Goal: Task Accomplishment & Management: Complete application form

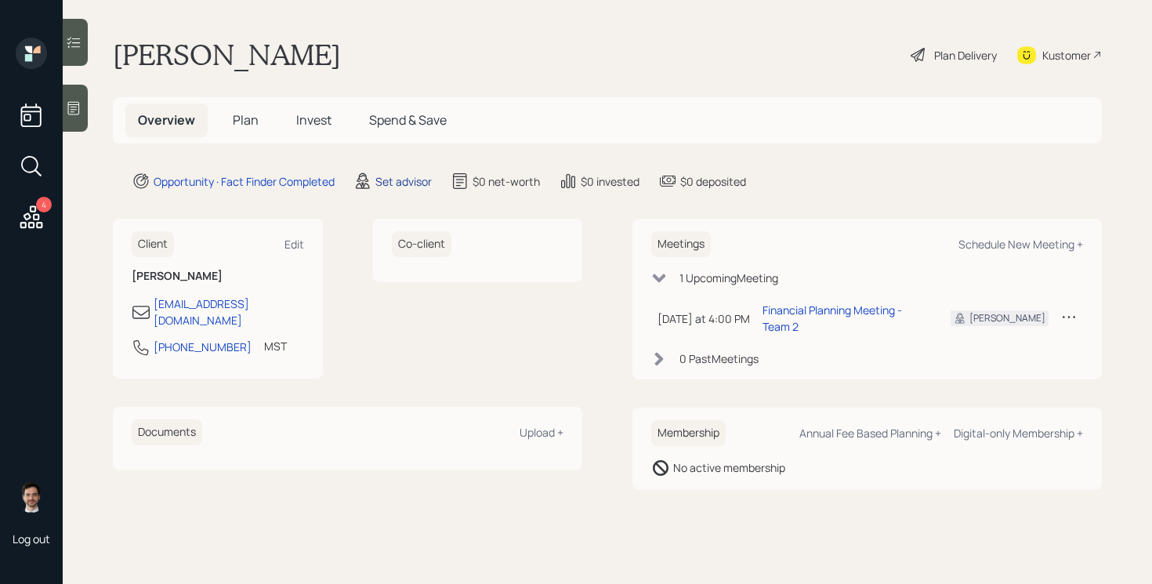
click at [406, 179] on div "Set advisor" at bounding box center [404, 181] width 56 height 16
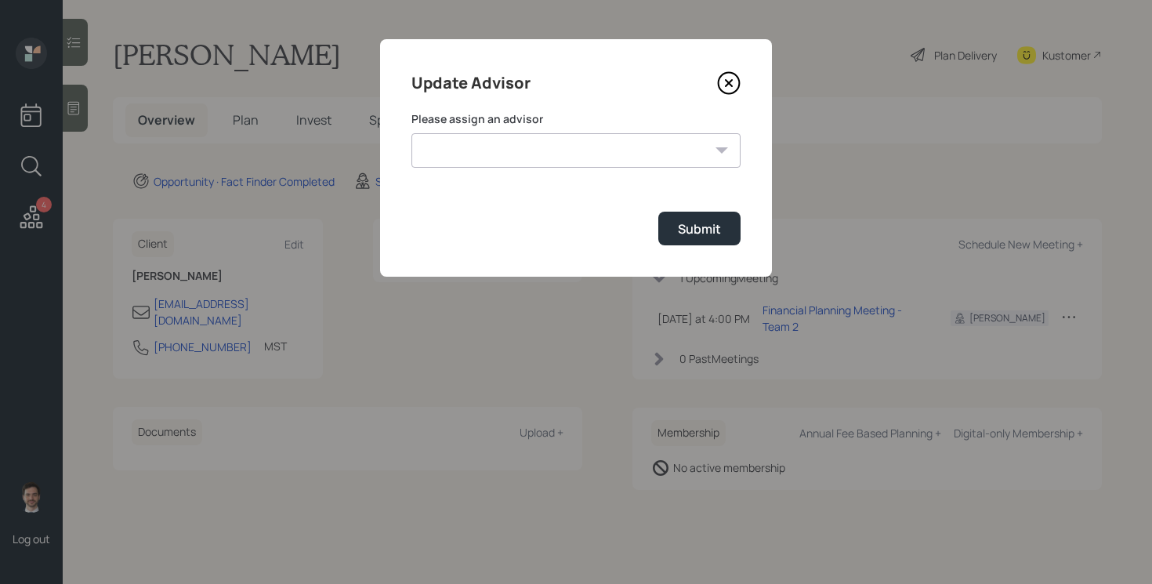
click at [555, 158] on select "[PERSON_NAME] [PERSON_NAME] End [PERSON_NAME] [PERSON_NAME] [PERSON_NAME] [PERS…" at bounding box center [576, 150] width 329 height 34
select select "ef6b64e1-8f62-4a74-b865-a7df4b35b836"
click at [412, 133] on select "[PERSON_NAME] [PERSON_NAME] End [PERSON_NAME] [PERSON_NAME] [PERSON_NAME] [PERS…" at bounding box center [576, 150] width 329 height 34
click at [685, 224] on div "Submit" at bounding box center [699, 228] width 43 height 17
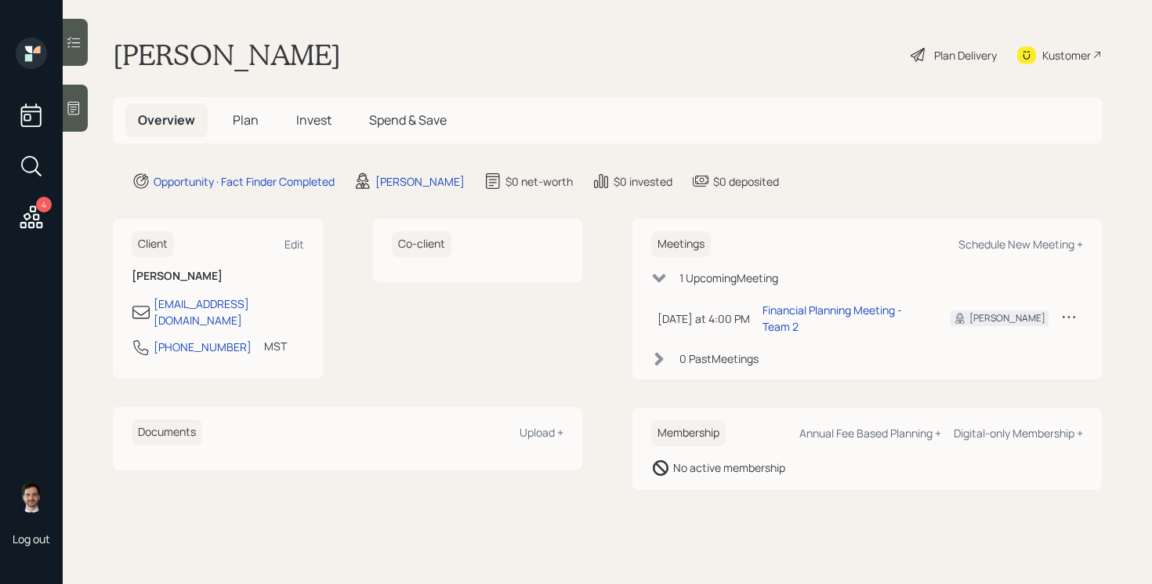
click at [244, 121] on span "Plan" at bounding box center [246, 119] width 26 height 17
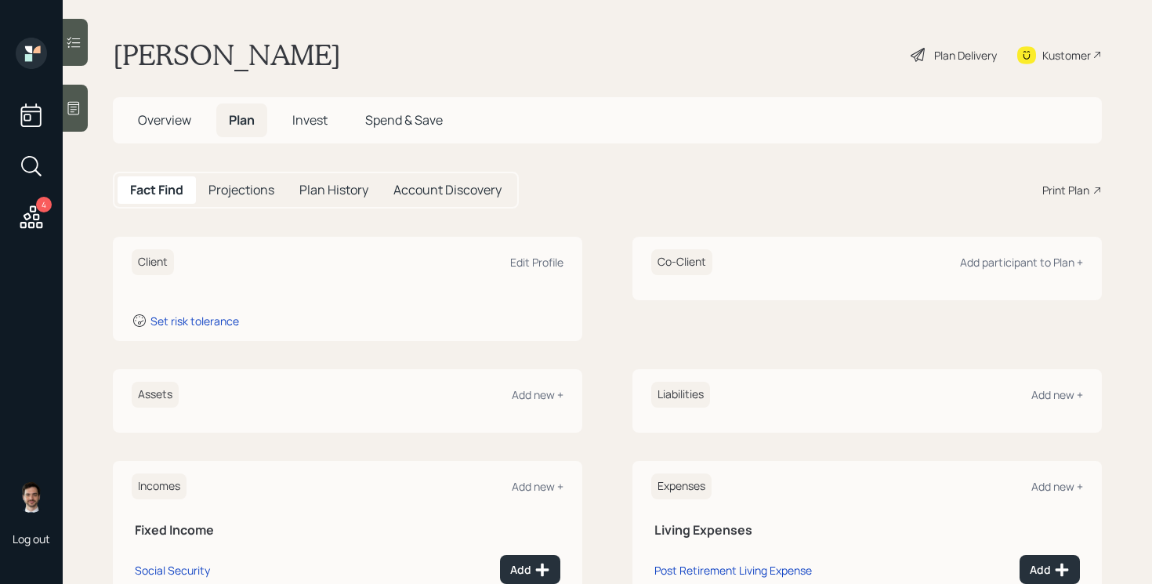
click at [527, 404] on div "Assets Add new +" at bounding box center [348, 395] width 432 height 26
click at [527, 401] on div "Add new +" at bounding box center [538, 394] width 52 height 15
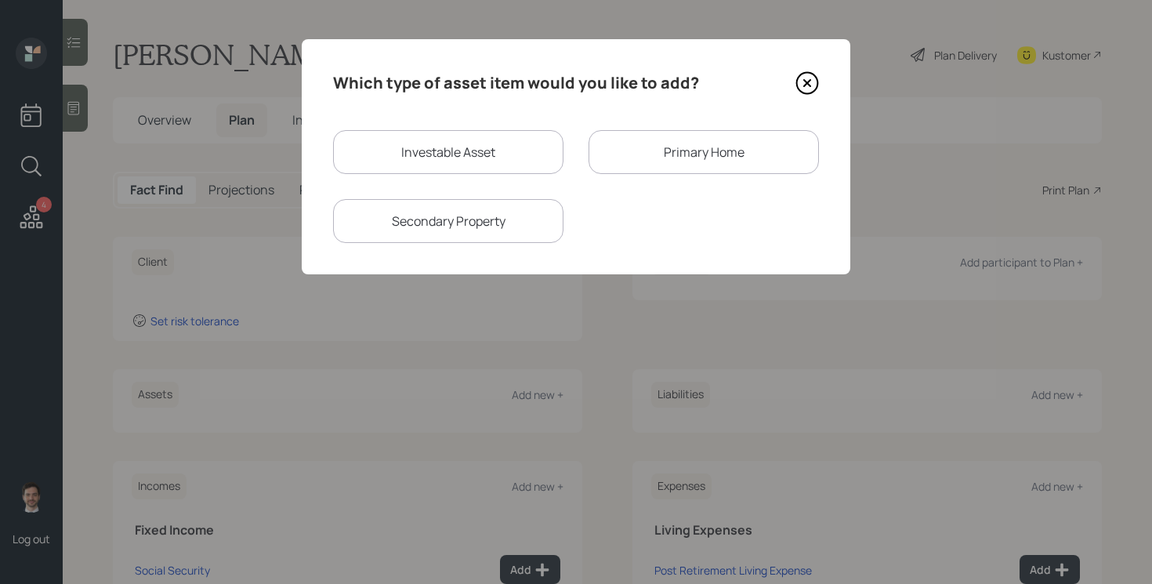
click at [452, 154] on div "Investable Asset" at bounding box center [448, 152] width 230 height 44
select select "taxable"
select select "balanced"
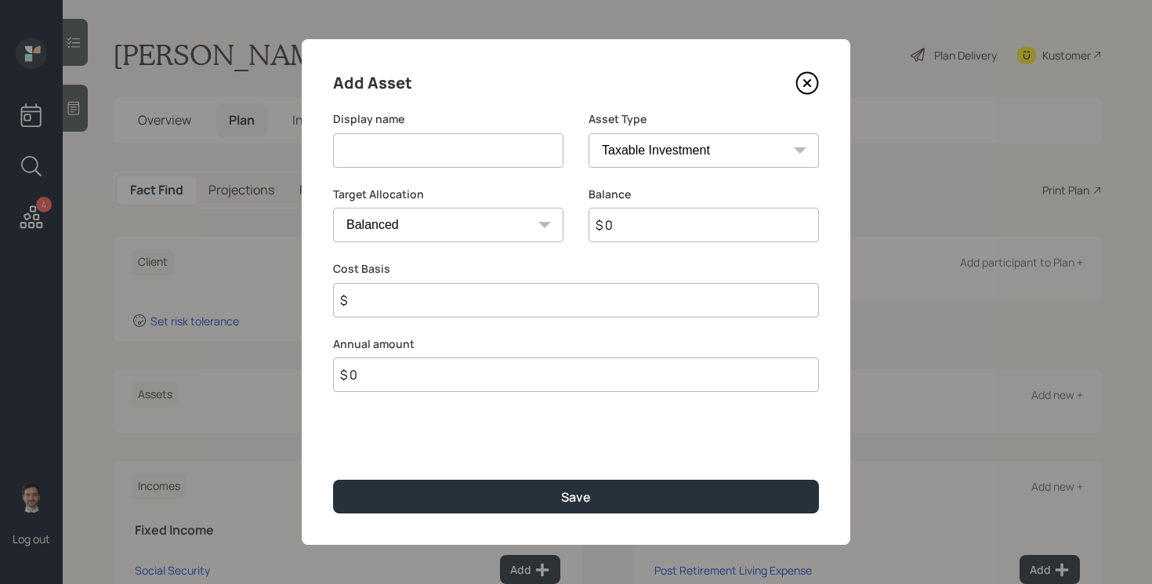
click at [445, 158] on input at bounding box center [448, 150] width 230 height 34
type input "Current 401k"
select select "company_sponsored"
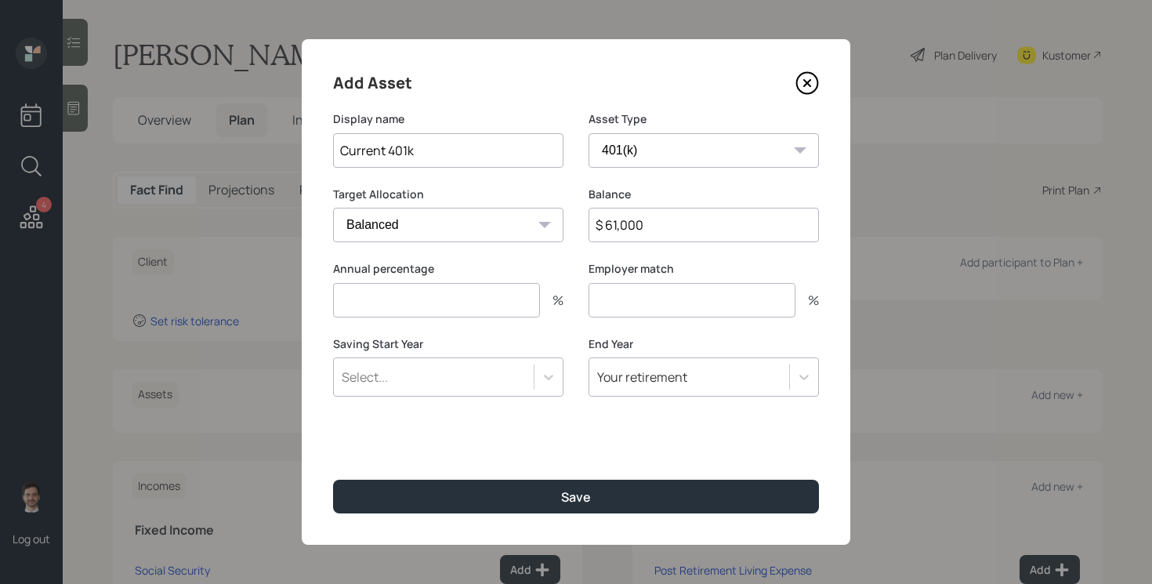
type input "$ 61,000"
type input "16"
type input "6"
type input "a"
click at [333, 480] on button "Save" at bounding box center [576, 497] width 486 height 34
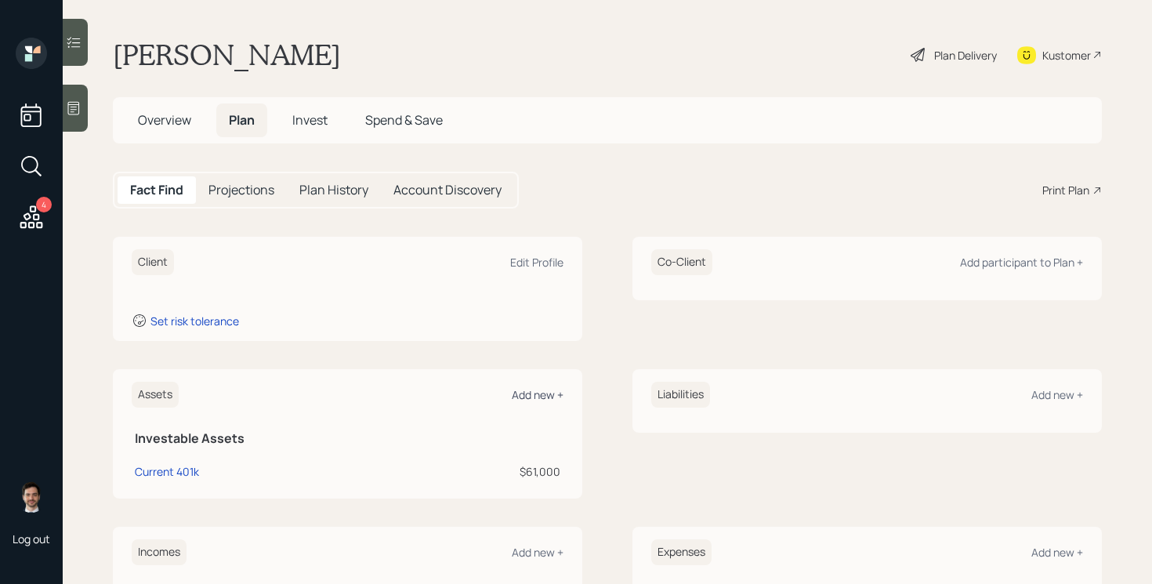
click at [525, 396] on div "Add new +" at bounding box center [538, 394] width 52 height 15
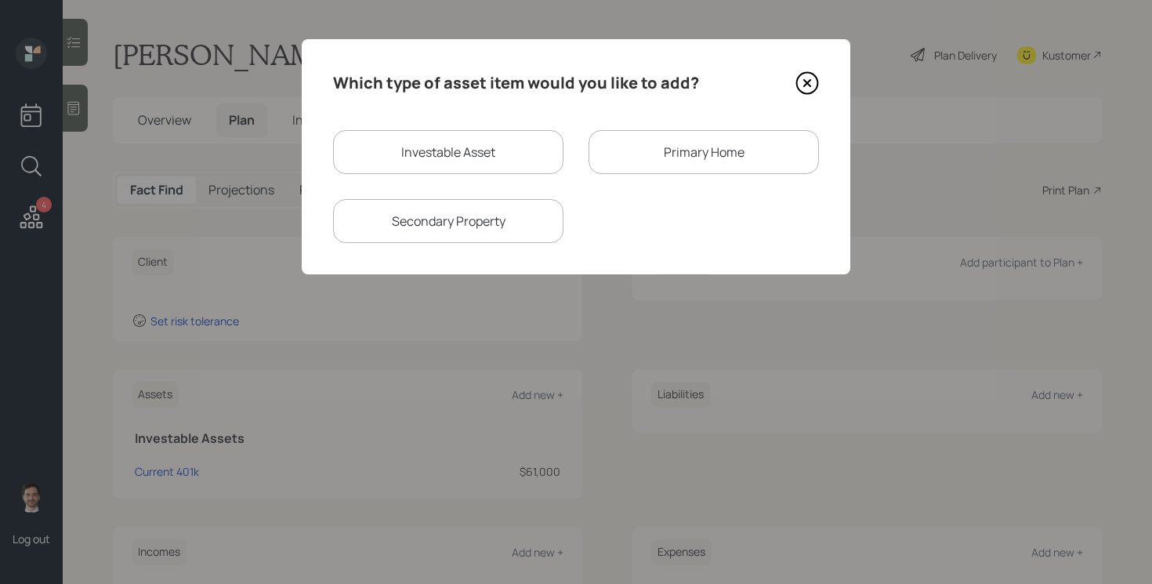
click at [408, 153] on div "Investable Asset" at bounding box center [448, 152] width 230 height 44
select select "taxable"
select select "balanced"
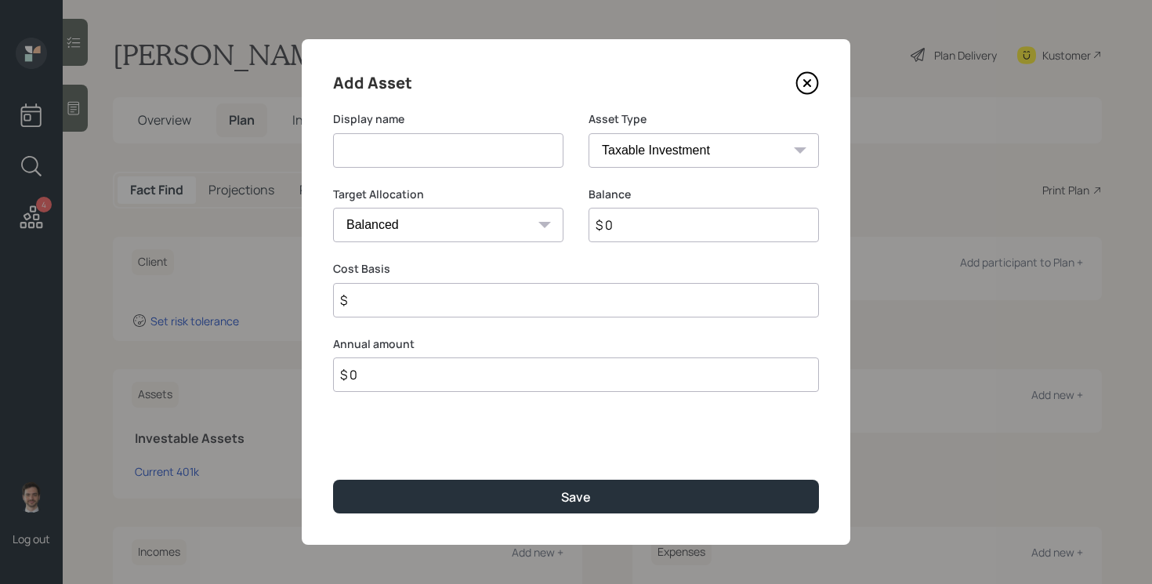
click at [427, 156] on input at bounding box center [448, 150] width 230 height 34
type input "Former 401k"
select select "ira"
type input "$"
type input "$ 350,000"
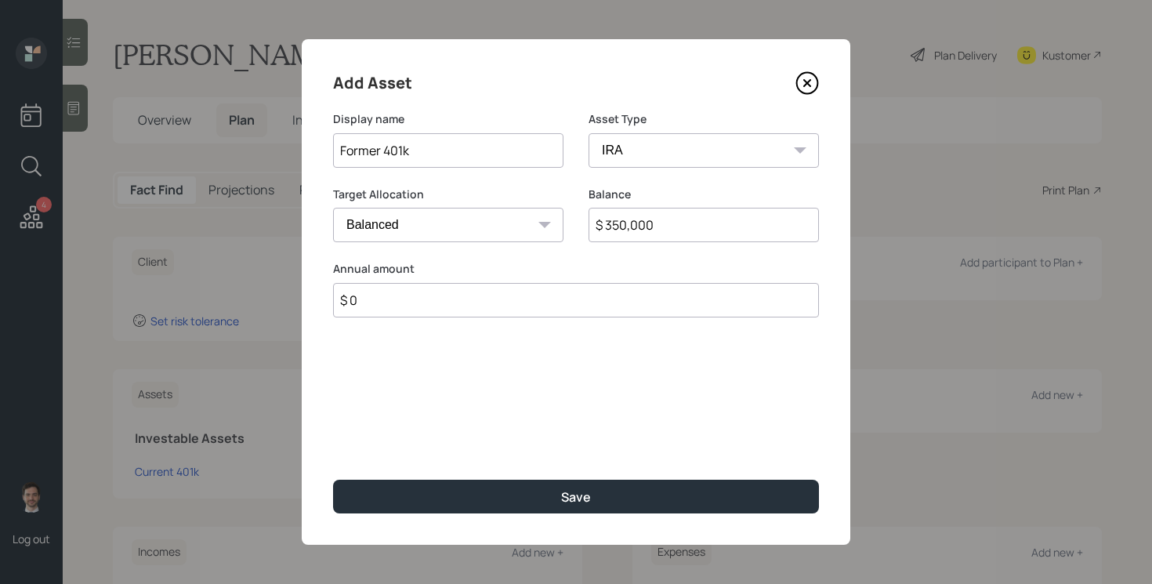
type input "$ 0"
click at [333, 480] on button "Save" at bounding box center [576, 497] width 486 height 34
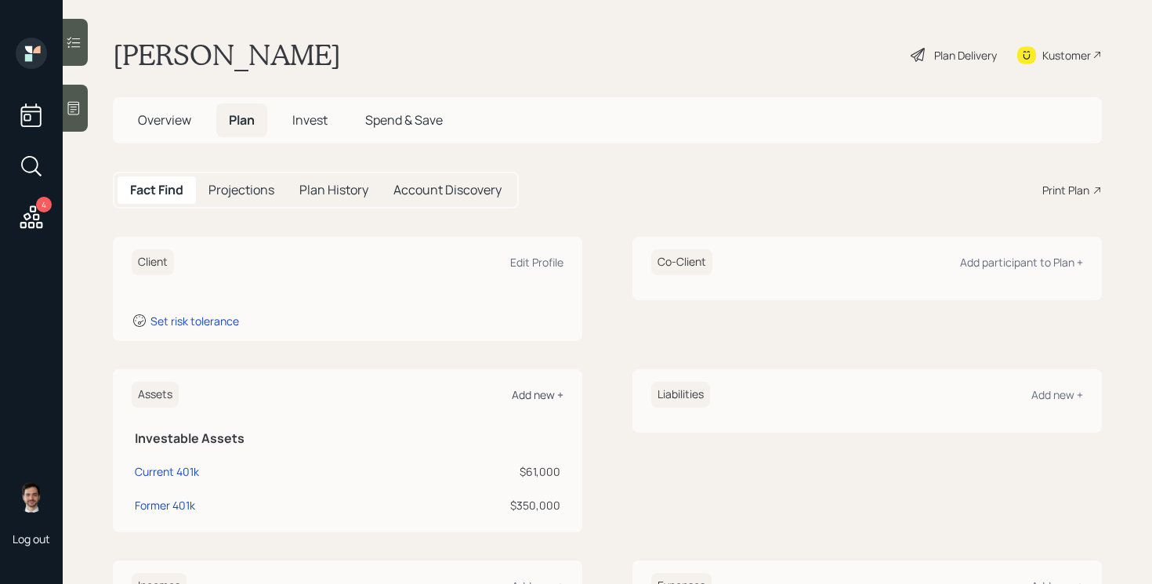
click at [527, 397] on div "Add new +" at bounding box center [538, 394] width 52 height 15
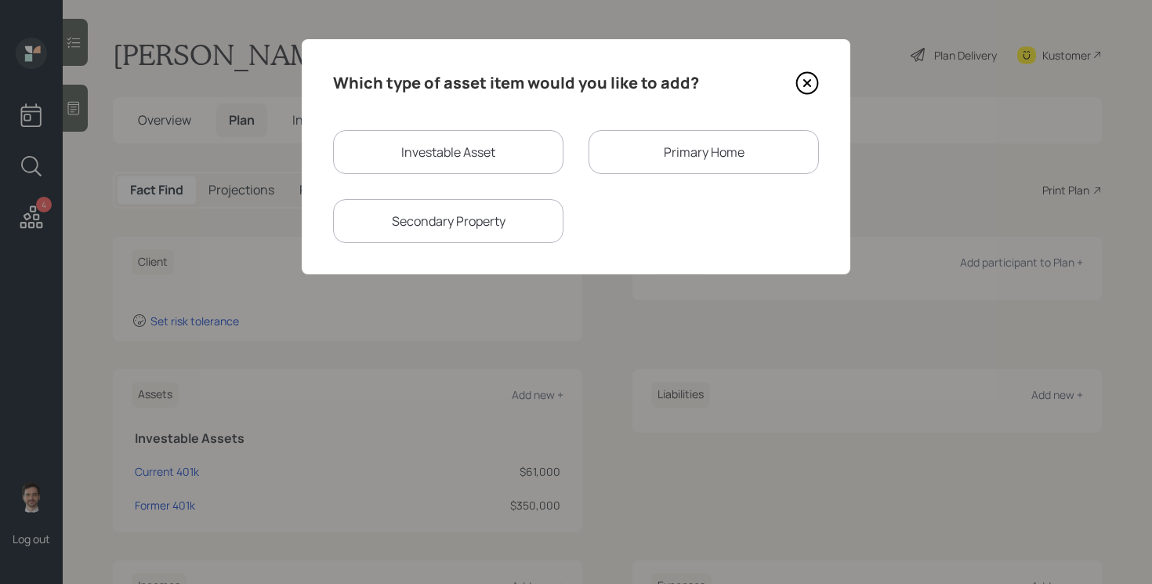
click at [476, 145] on div "Investable Asset" at bounding box center [448, 152] width 230 height 44
select select "taxable"
select select "balanced"
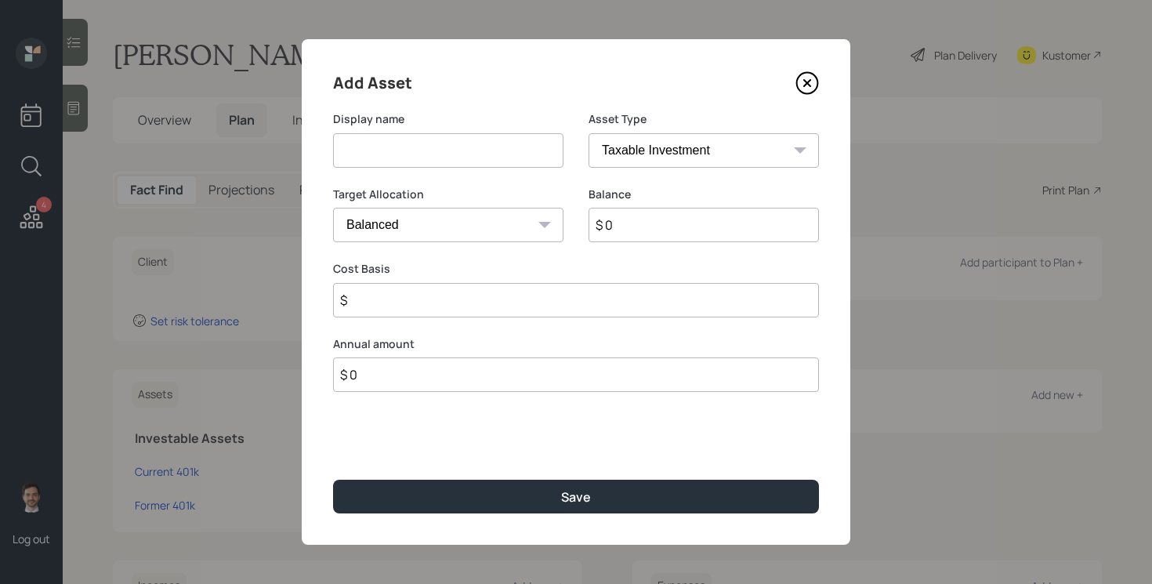
drag, startPoint x: 462, startPoint y: 150, endPoint x: 480, endPoint y: 126, distance: 29.6
click at [462, 150] on input at bounding box center [448, 150] width 230 height 34
type input "Brokerage Accounts"
type input "$ 76,000"
type input "$ 50,000"
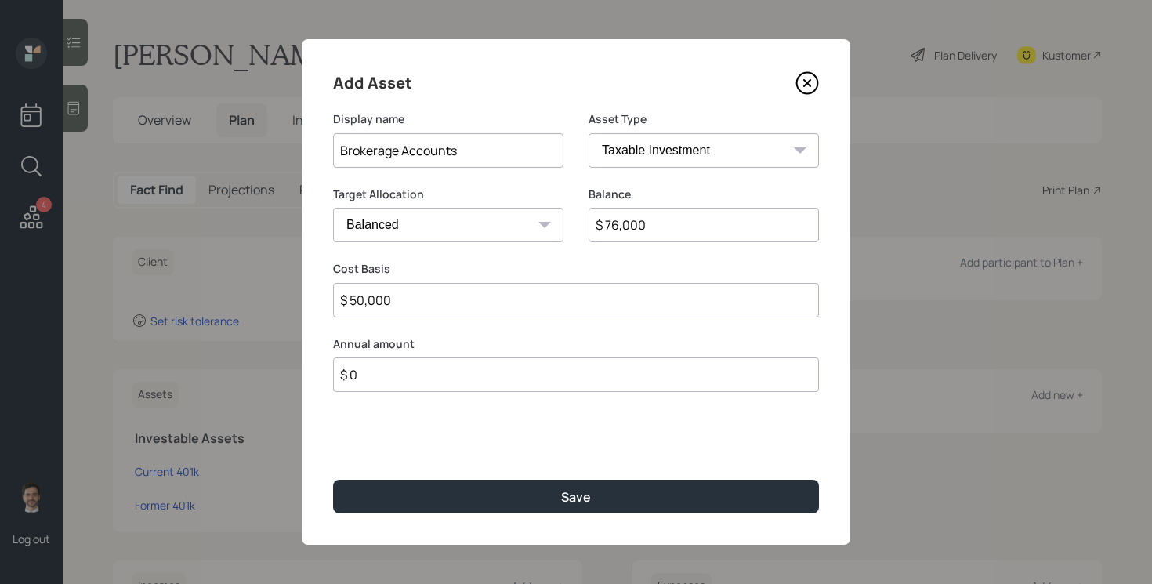
click at [333, 480] on button "Save" at bounding box center [576, 497] width 486 height 34
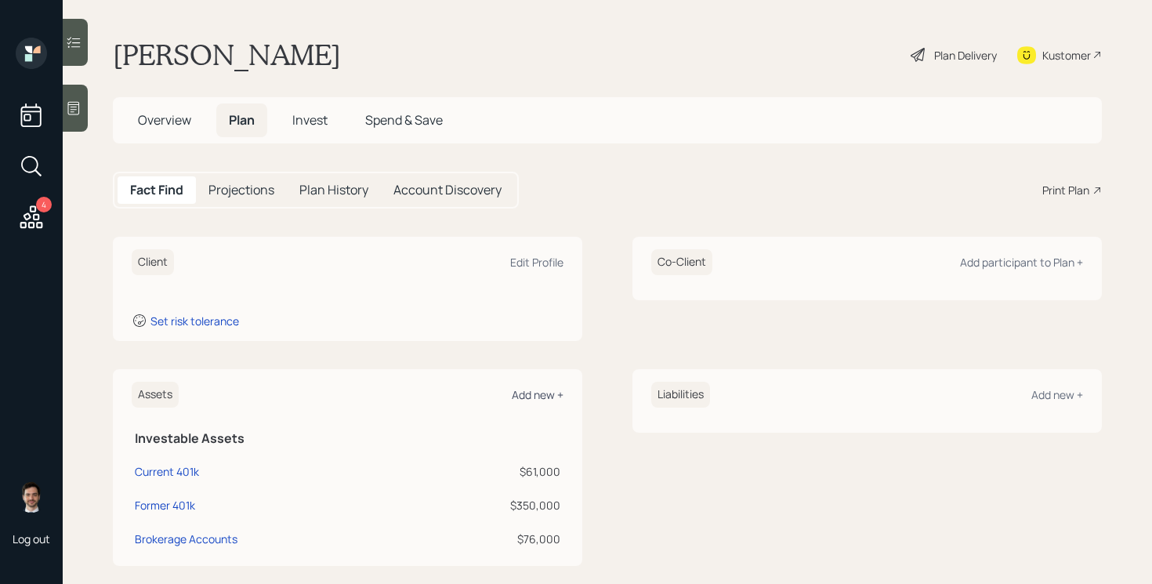
click at [528, 401] on div "Add new +" at bounding box center [538, 394] width 52 height 15
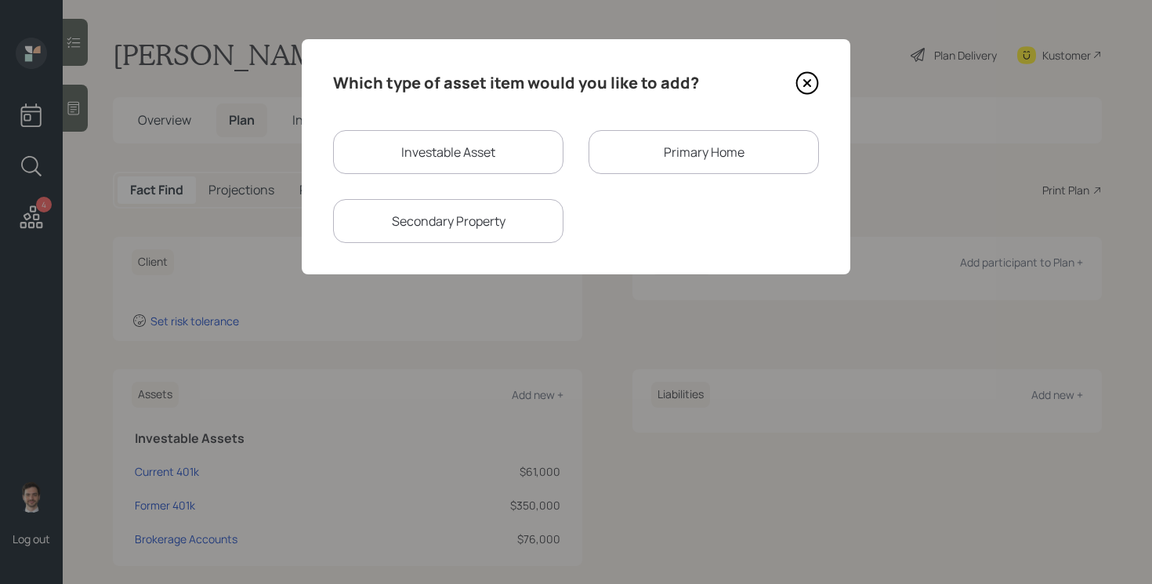
click at [518, 154] on div "Investable Asset" at bounding box center [448, 152] width 230 height 44
select select "taxable"
select select "balanced"
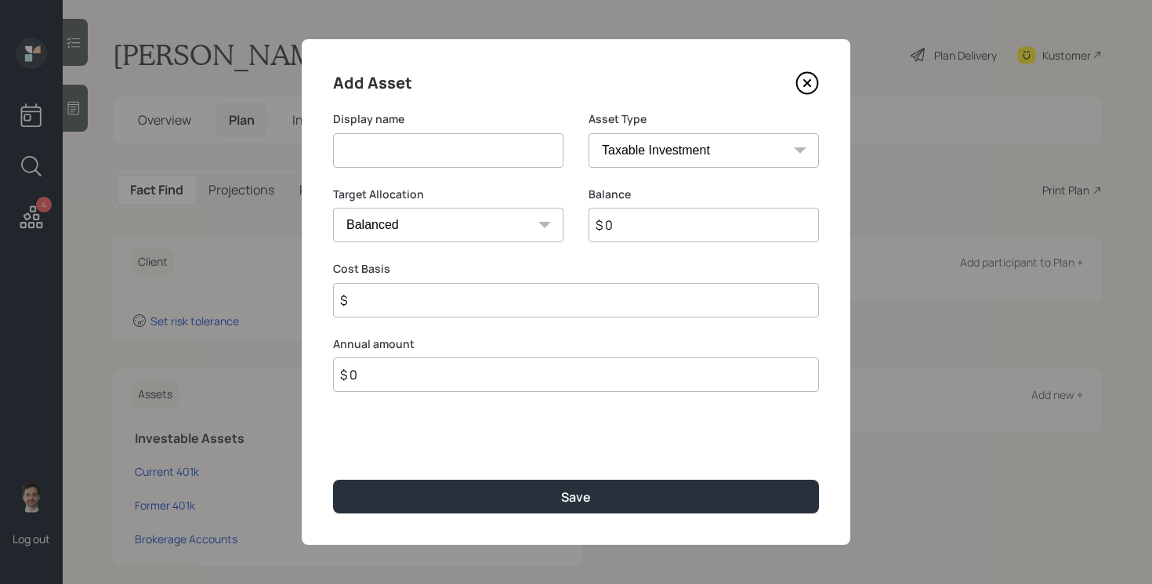
click at [507, 154] on input at bounding box center [448, 150] width 230 height 34
type input "Savings"
type input "$ 80,000"
type input "$ 60,000"
click at [333, 480] on button "Save" at bounding box center [576, 497] width 486 height 34
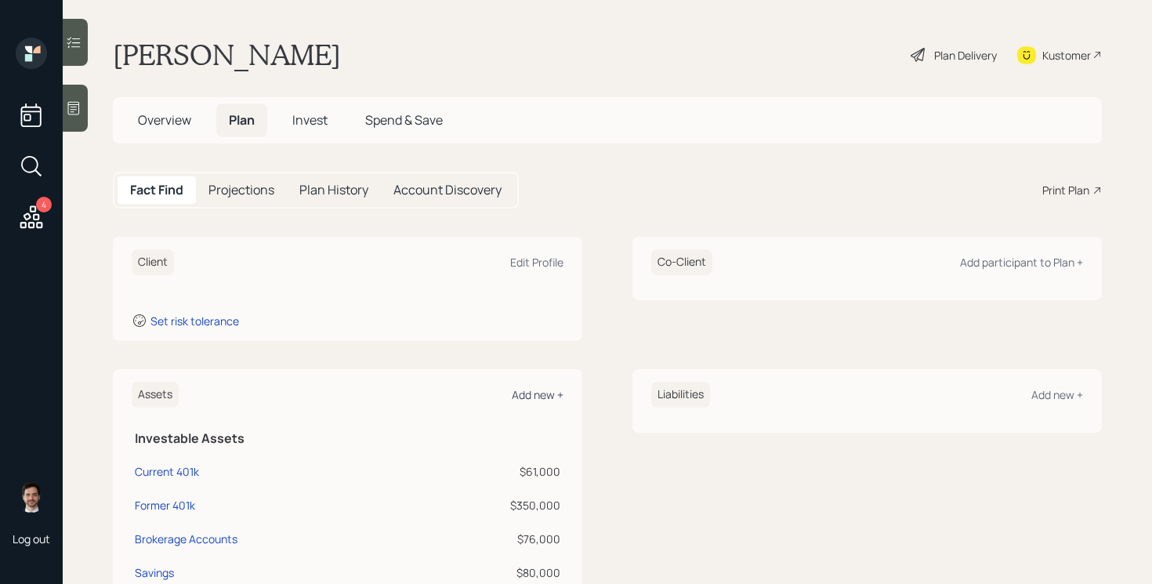
click at [550, 392] on div "Add new +" at bounding box center [538, 394] width 52 height 15
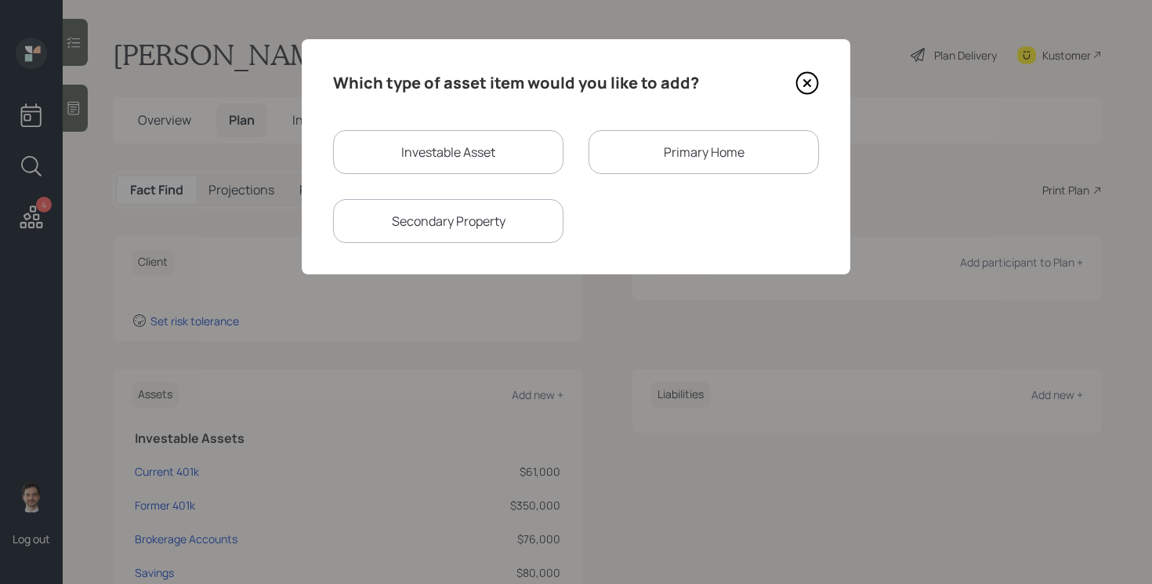
click at [648, 148] on div "Primary Home" at bounding box center [704, 152] width 230 height 44
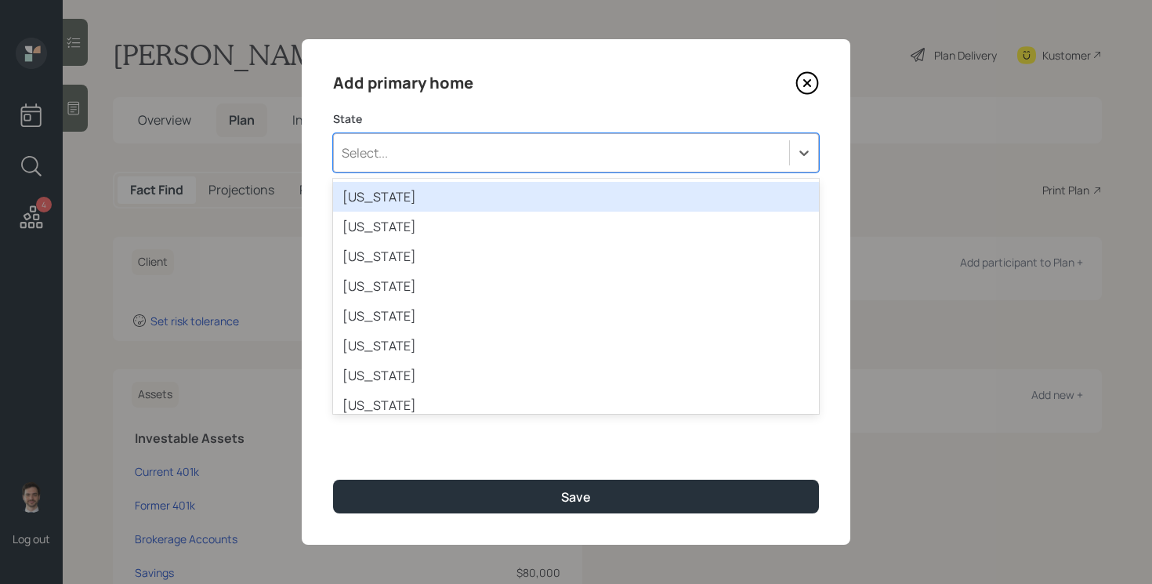
click at [488, 142] on div "Select..." at bounding box center [561, 153] width 455 height 27
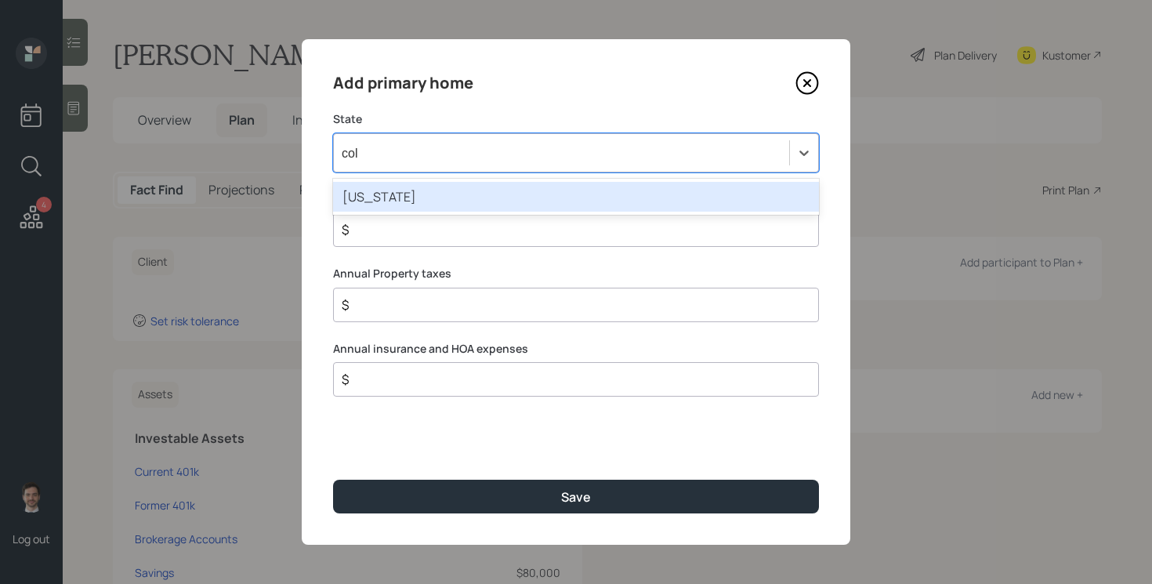
type input "colo"
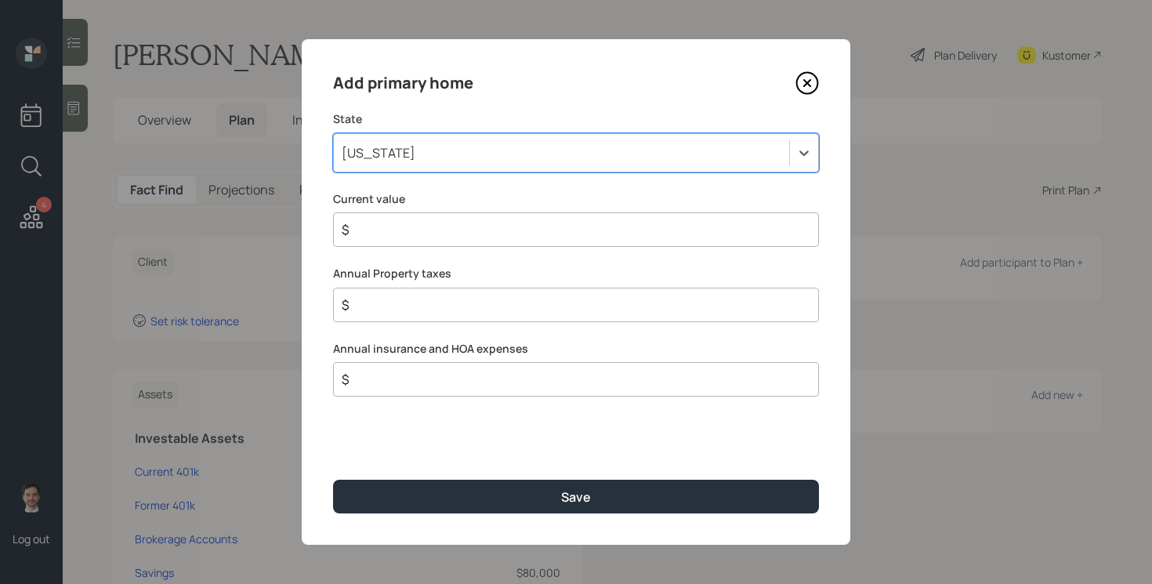
click at [425, 225] on input "$" at bounding box center [569, 229] width 459 height 19
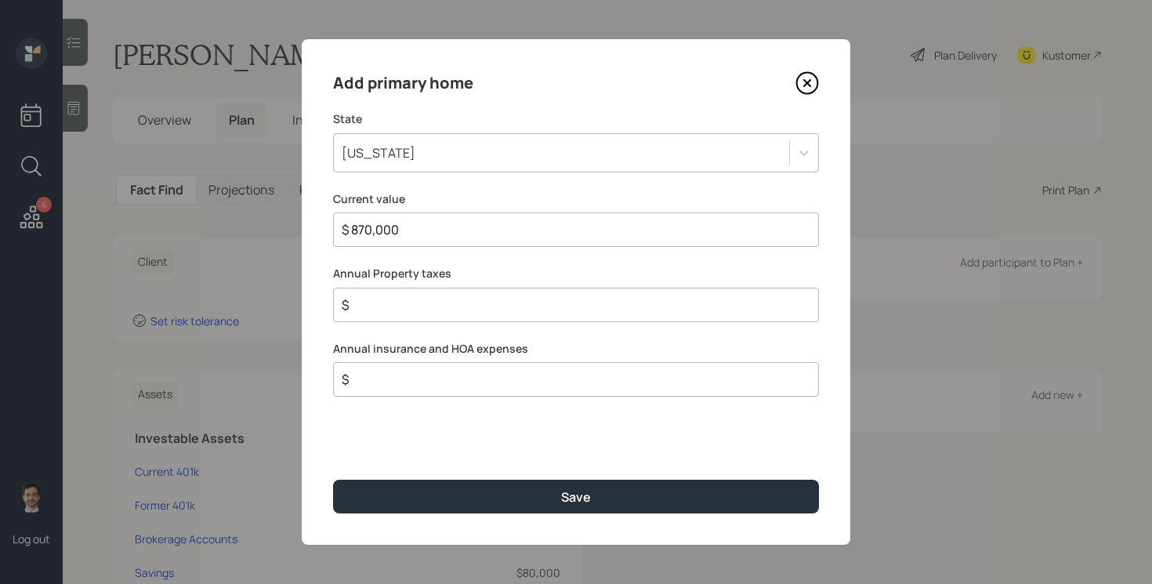
type input "$ 870,000"
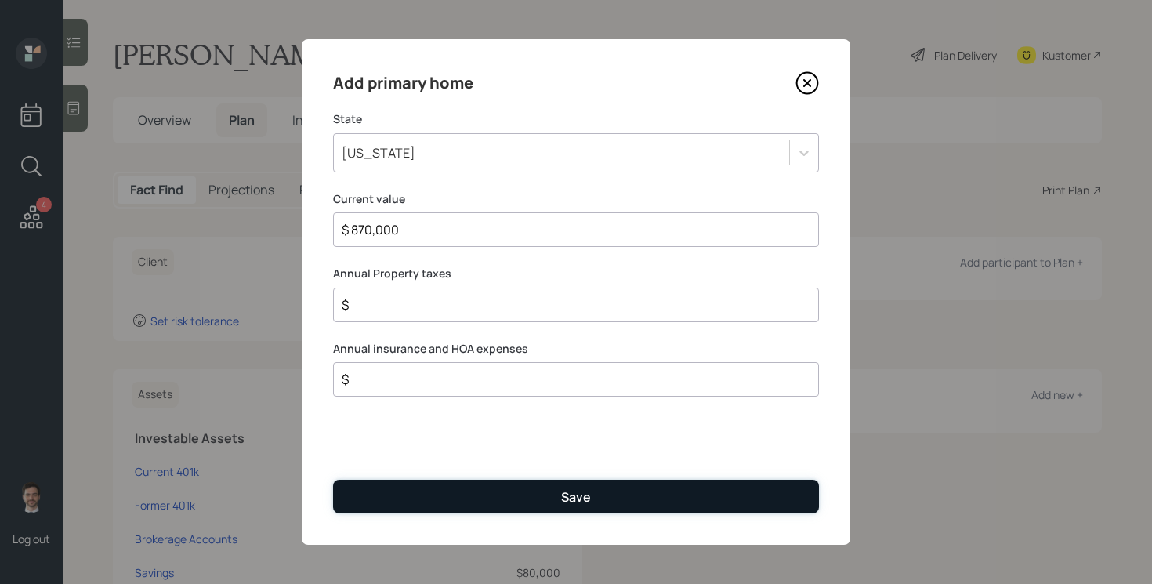
click at [499, 502] on button "Save" at bounding box center [576, 497] width 486 height 34
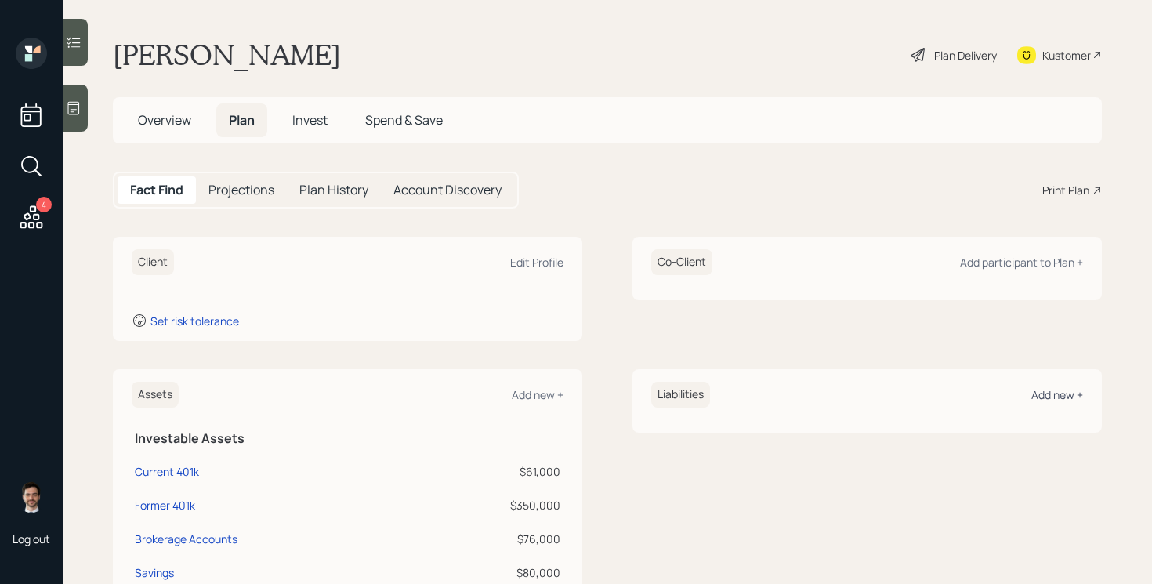
click at [1043, 392] on div "Add new +" at bounding box center [1058, 394] width 52 height 15
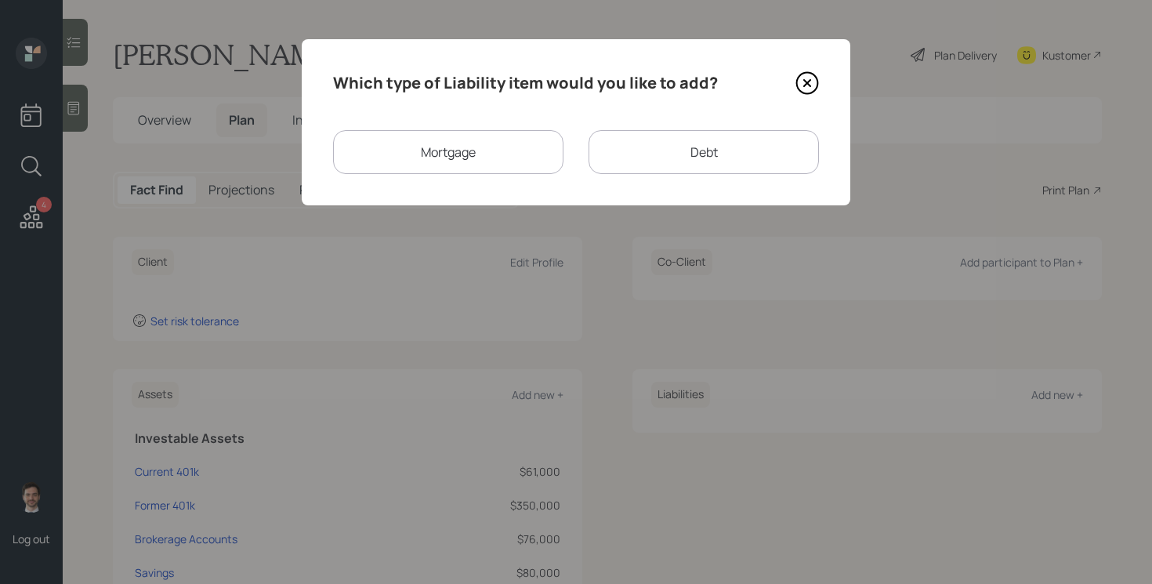
click at [488, 154] on div "Mortgage" at bounding box center [448, 152] width 230 height 44
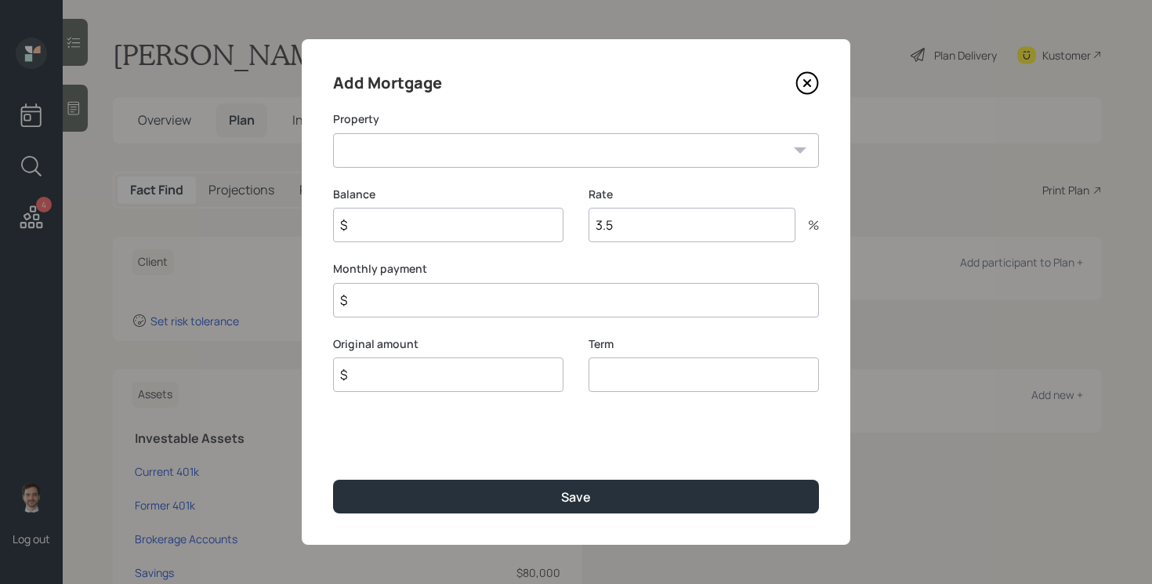
click at [496, 154] on select "CO Primary home" at bounding box center [576, 150] width 486 height 34
select select "5e412ada-4328-4540-bb4b-f9c8cdcfb6f8"
click at [333, 133] on select "CO Primary home" at bounding box center [576, 150] width 486 height 34
click at [423, 217] on input "$" at bounding box center [448, 225] width 230 height 34
type input "$ 670,000"
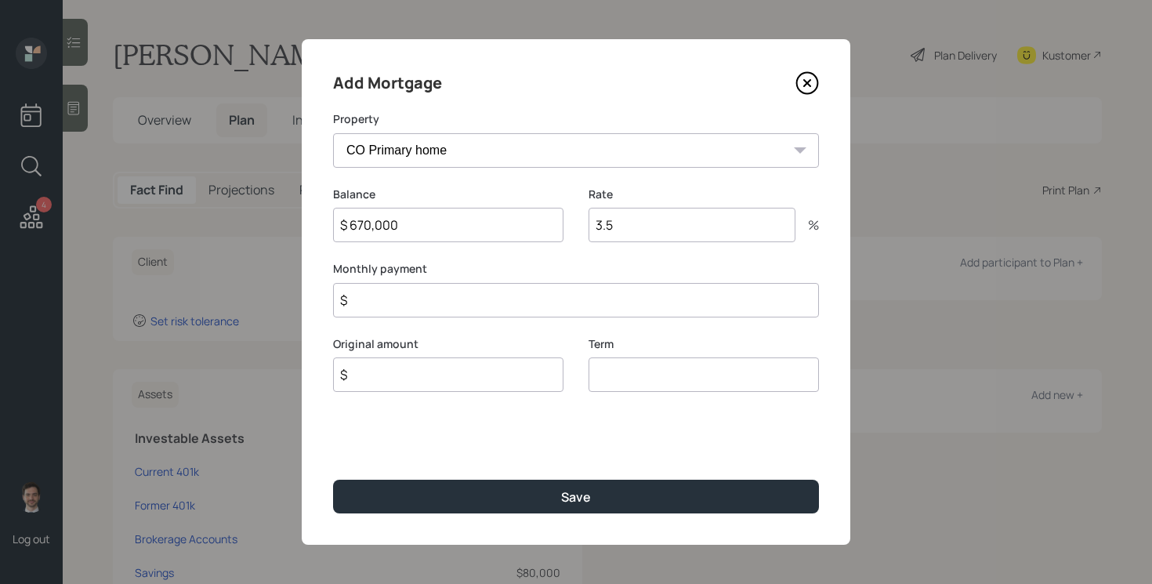
click at [419, 311] on input "$" at bounding box center [576, 300] width 486 height 34
type input "$ 1"
type input "$ 670,000"
type input "30"
click at [333, 480] on button "Save" at bounding box center [576, 497] width 486 height 34
